Goal: Information Seeking & Learning: Learn about a topic

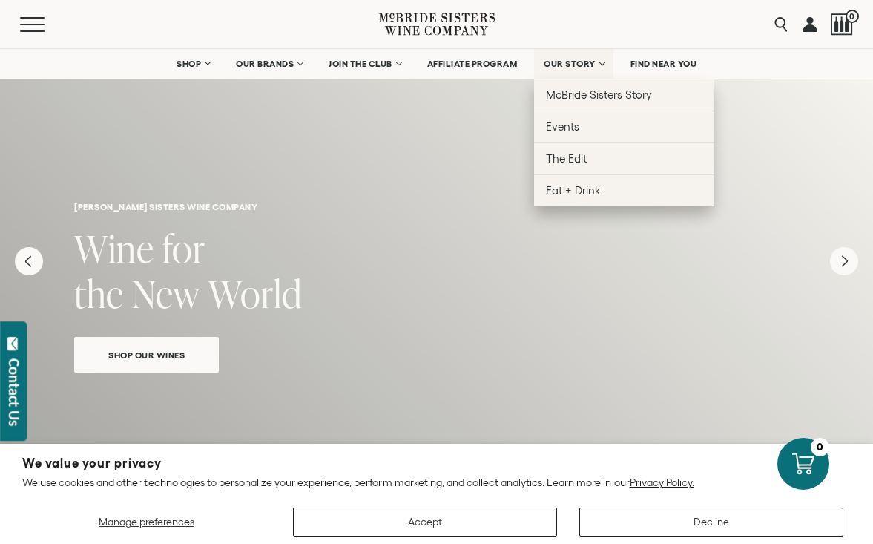
click at [573, 70] on link "OUR STORY" at bounding box center [573, 64] width 79 height 30
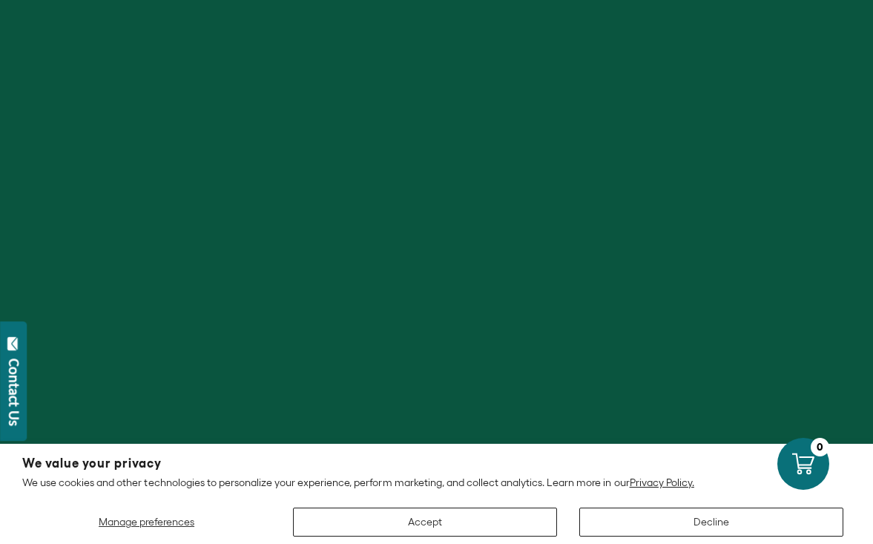
scroll to position [88, 0]
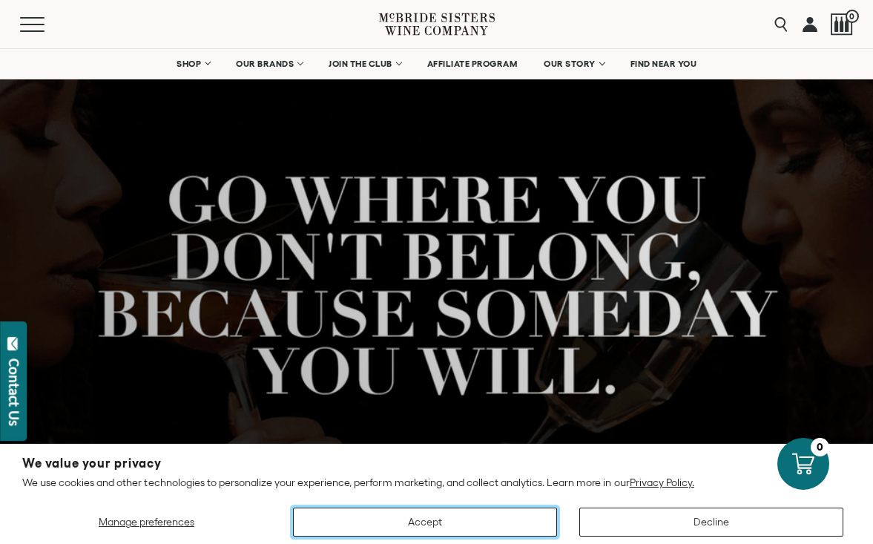
click at [452, 519] on button "Accept" at bounding box center [425, 521] width 264 height 29
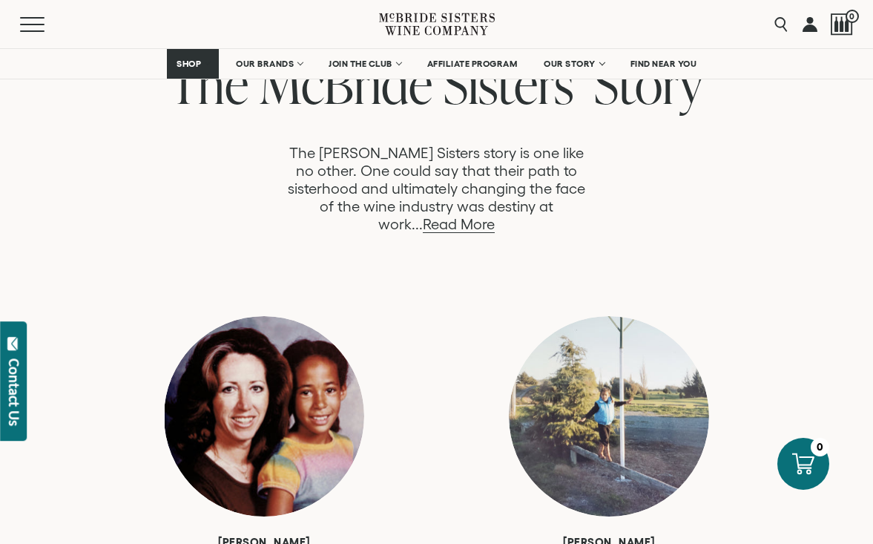
scroll to position [808, 0]
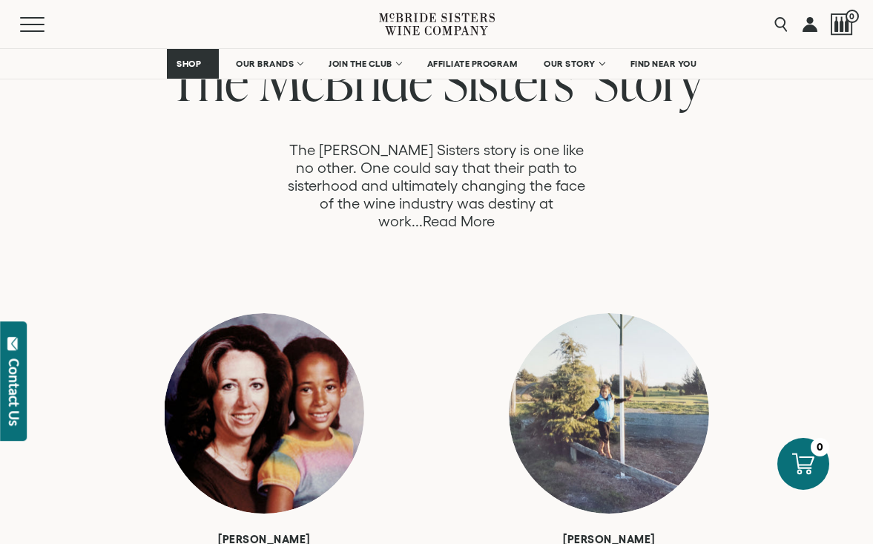
click at [495, 213] on link "Read More" at bounding box center [459, 221] width 72 height 17
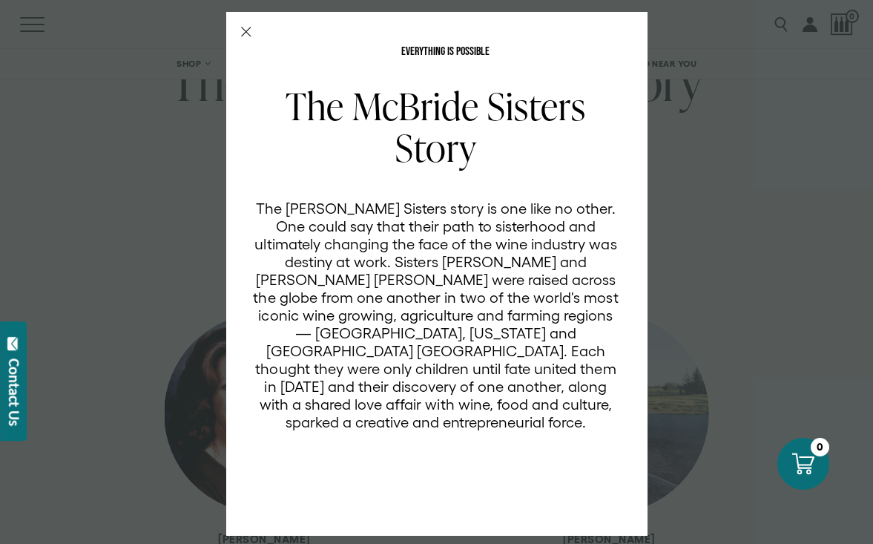
scroll to position [4, 0]
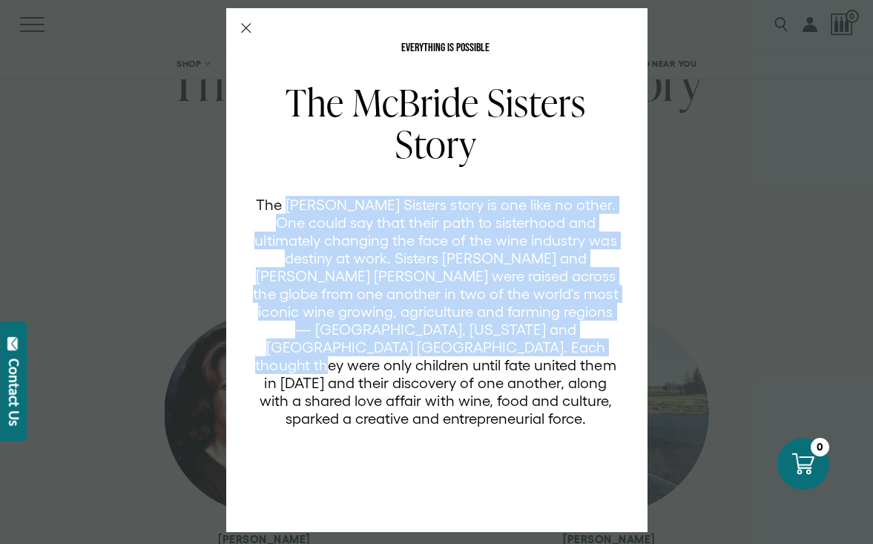
drag, startPoint x: 305, startPoint y: 203, endPoint x: 430, endPoint y: 344, distance: 188.7
click at [430, 344] on p "The [PERSON_NAME] Sisters story is one like no other. One could say that their …" at bounding box center [436, 311] width 366 height 231
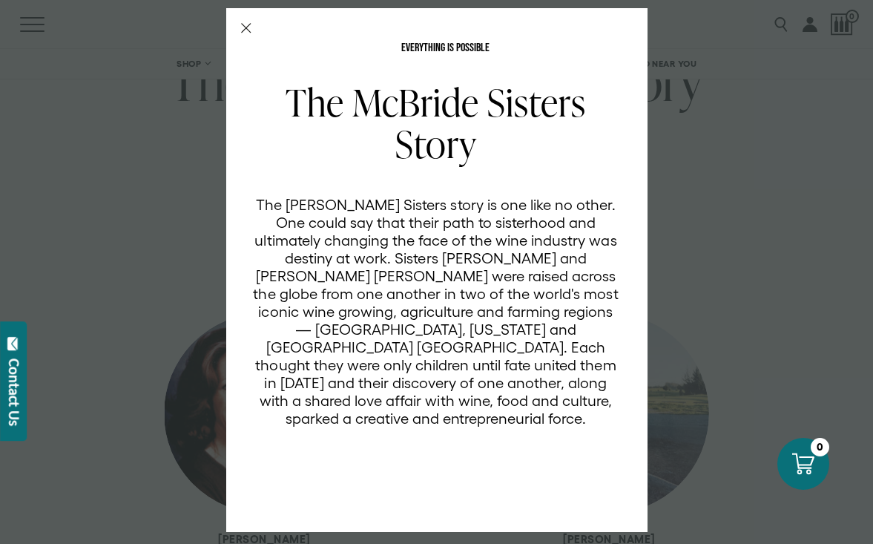
click at [240, 23] on div "EVERYTHING IS POSSIBLE The McBride Sisters Story The McBride Sisters story is o…" at bounding box center [436, 270] width 421 height 524
click at [254, 39] on div "EVERYTHING IS POSSIBLE The McBride Sisters Story The McBride Sisters story is o…" at bounding box center [436, 270] width 421 height 524
click at [251, 32] on icon "Close Modal" at bounding box center [246, 28] width 10 height 10
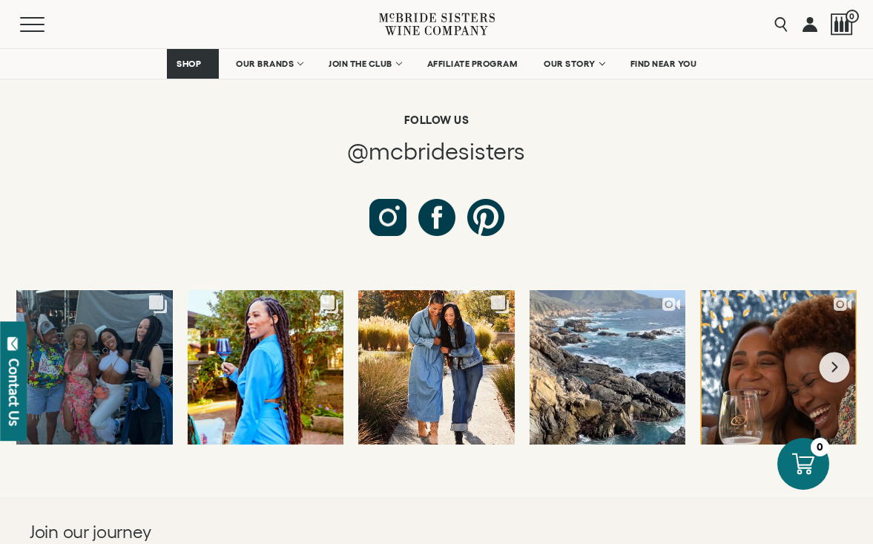
scroll to position [7932, 0]
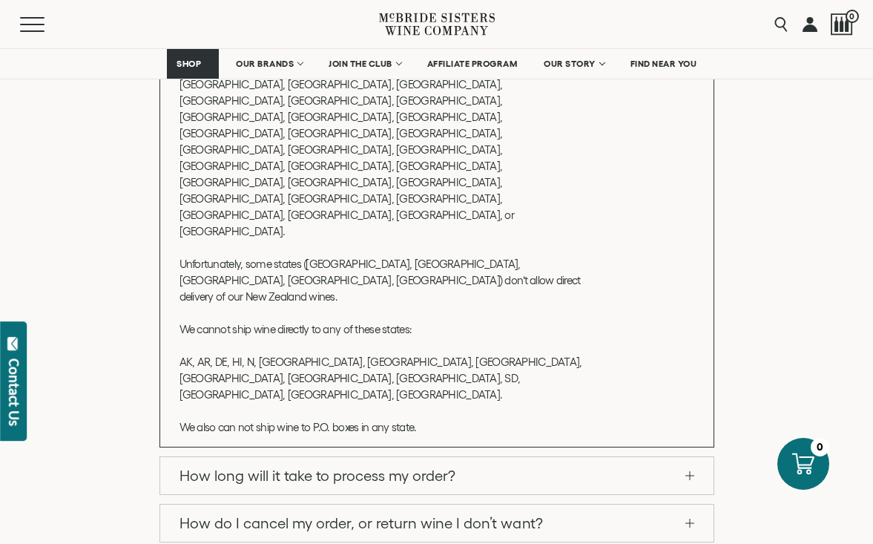
scroll to position [522, 0]
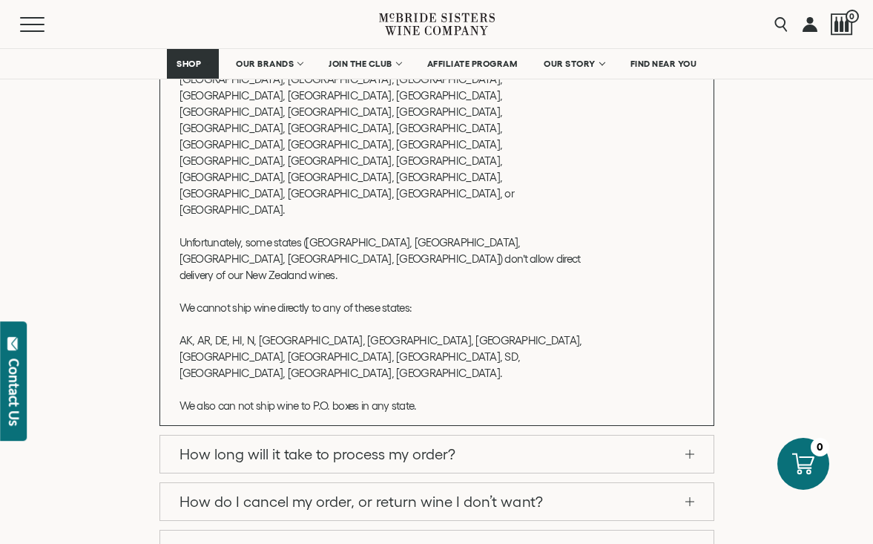
click at [414, 435] on link "How long will it take to process my order?" at bounding box center [436, 453] width 553 height 37
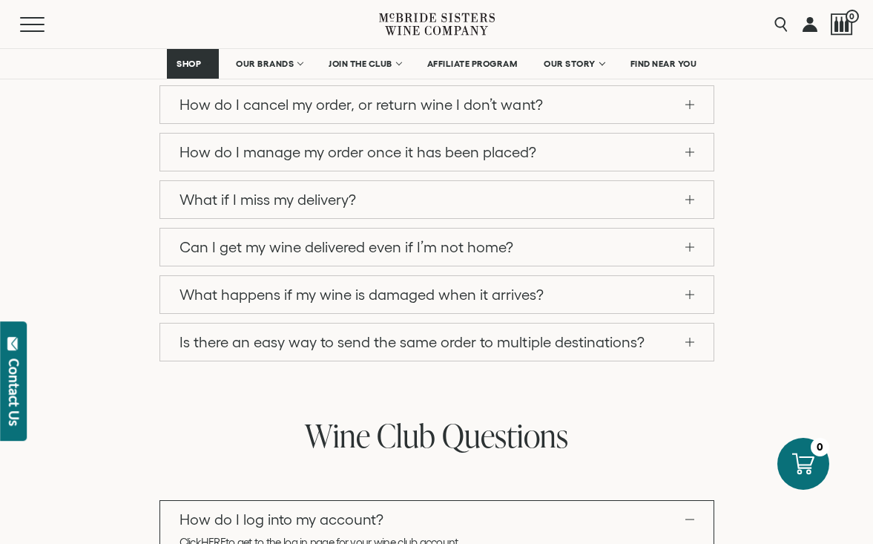
scroll to position [0, 0]
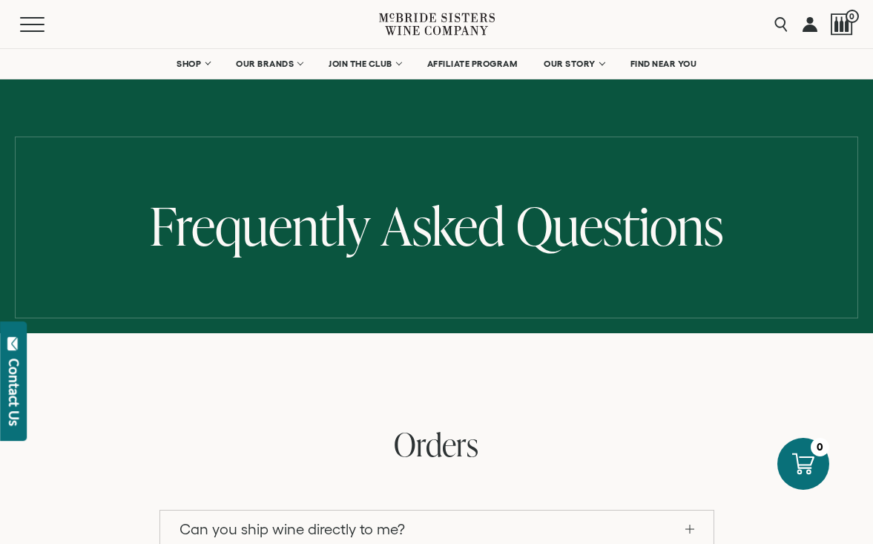
click at [451, 27] on icon at bounding box center [437, 24] width 116 height 42
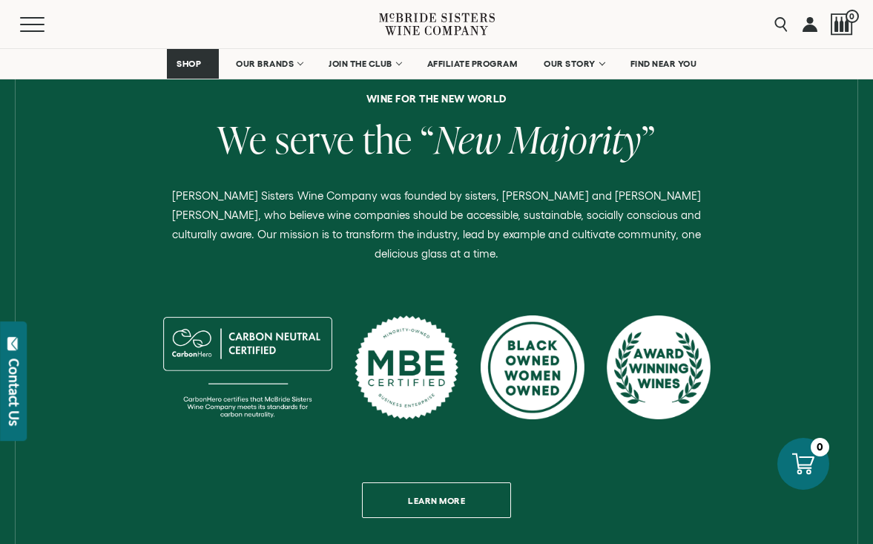
scroll to position [584, 0]
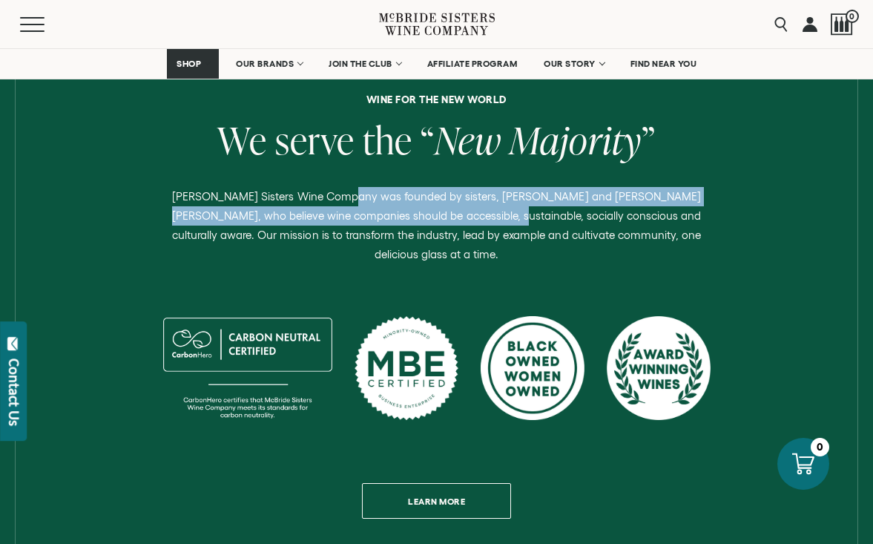
drag, startPoint x: 339, startPoint y: 197, endPoint x: 435, endPoint y: 216, distance: 98.4
click at [435, 216] on p "[PERSON_NAME] Sisters Wine Company was founded by sisters, [PERSON_NAME] and [P…" at bounding box center [437, 225] width 558 height 77
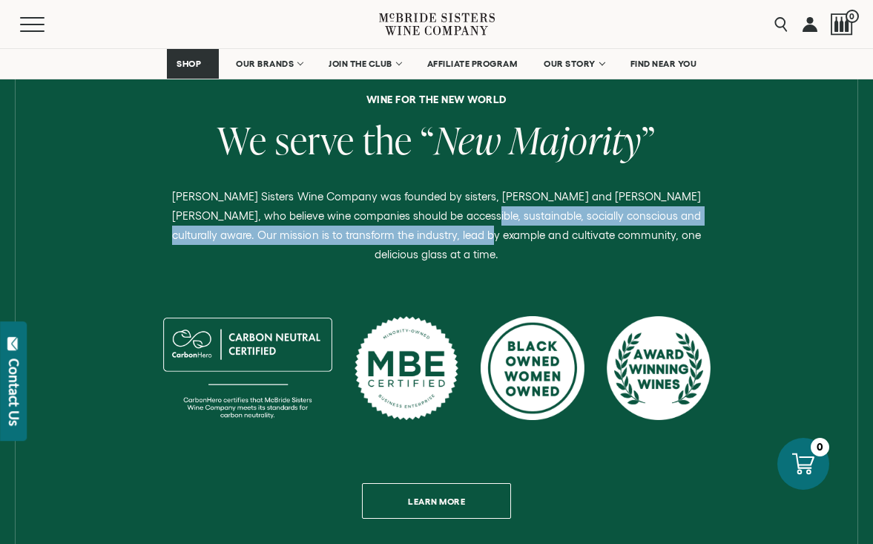
drag, startPoint x: 421, startPoint y: 239, endPoint x: 401, endPoint y: 206, distance: 38.6
click at [401, 206] on p "[PERSON_NAME] Sisters Wine Company was founded by sisters, [PERSON_NAME] and [P…" at bounding box center [437, 225] width 558 height 77
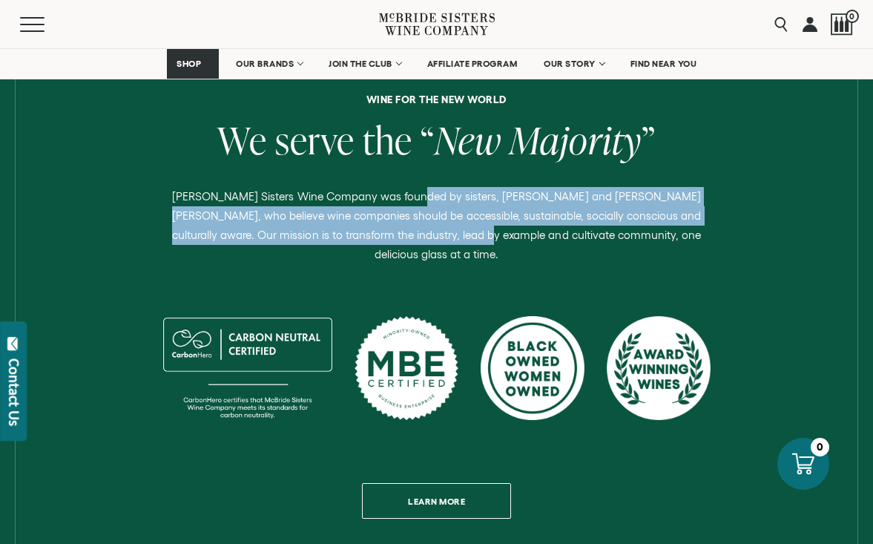
click at [401, 206] on p "[PERSON_NAME] Sisters Wine Company was founded by sisters, [PERSON_NAME] and [P…" at bounding box center [437, 225] width 558 height 77
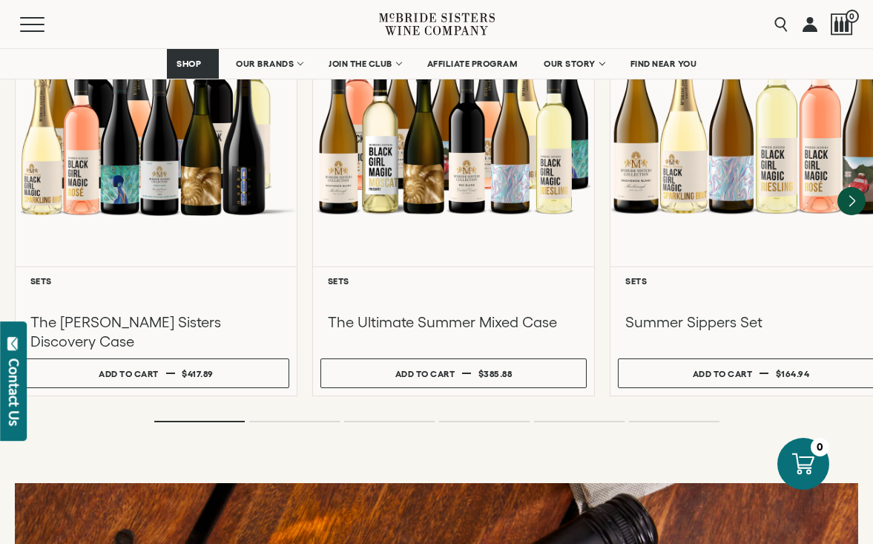
scroll to position [1430, 0]
